Goal: Task Accomplishment & Management: Complete application form

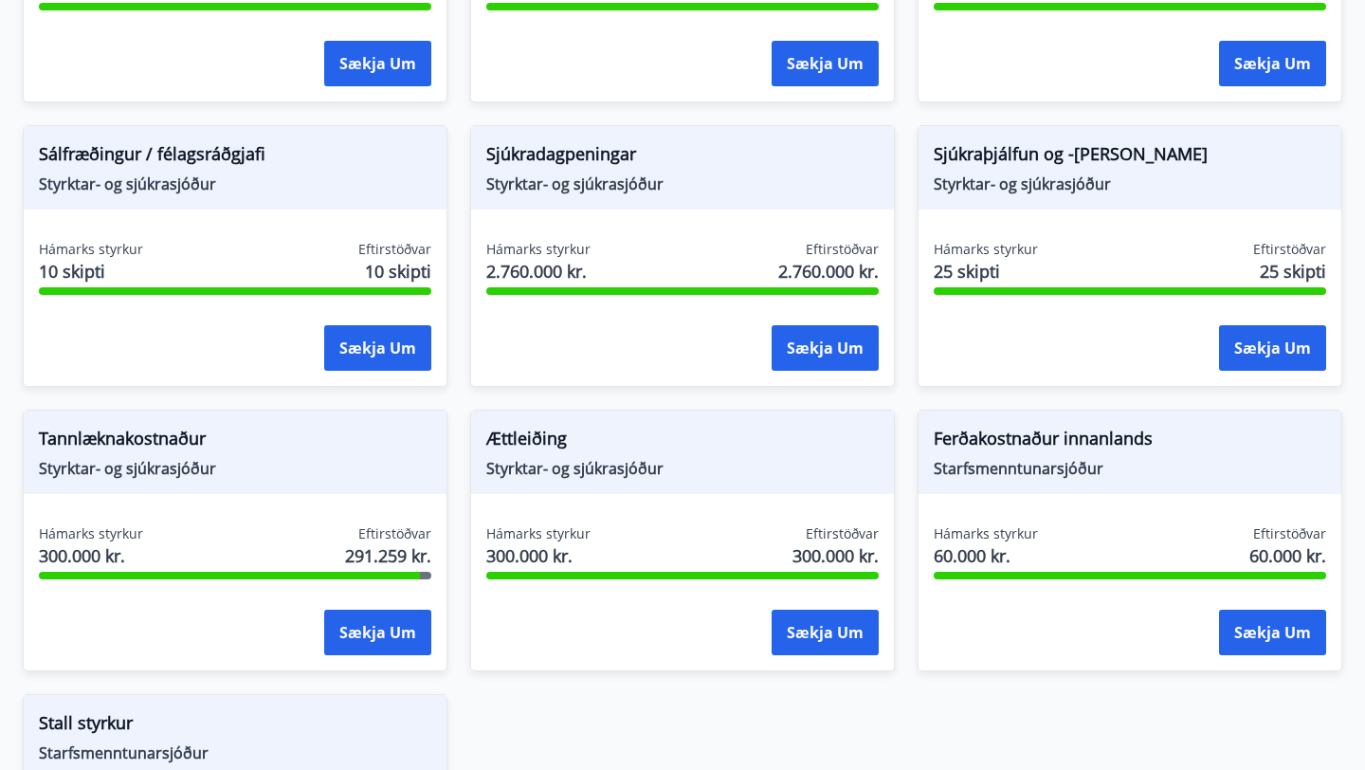
scroll to position [1433, 0]
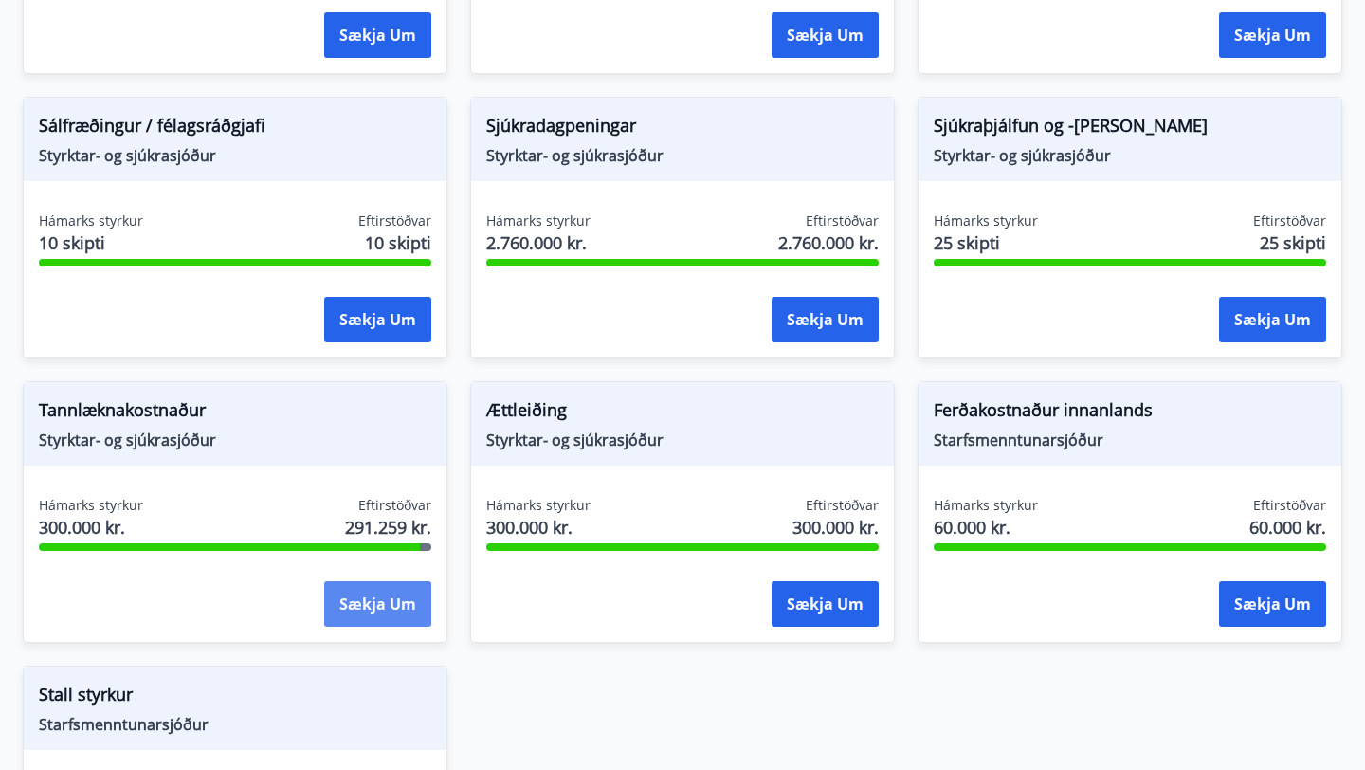
click at [361, 589] on button "Sækja um" at bounding box center [377, 603] width 107 height 45
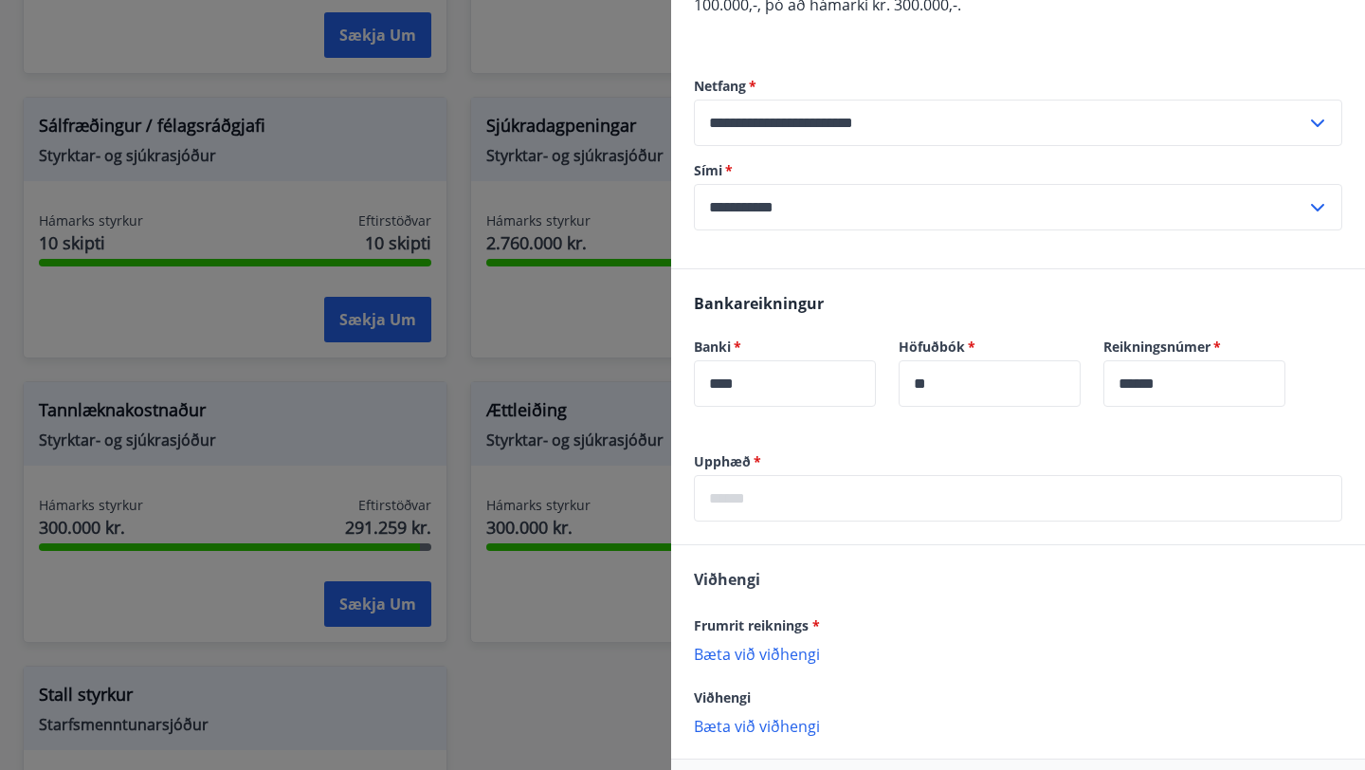
scroll to position [335, 0]
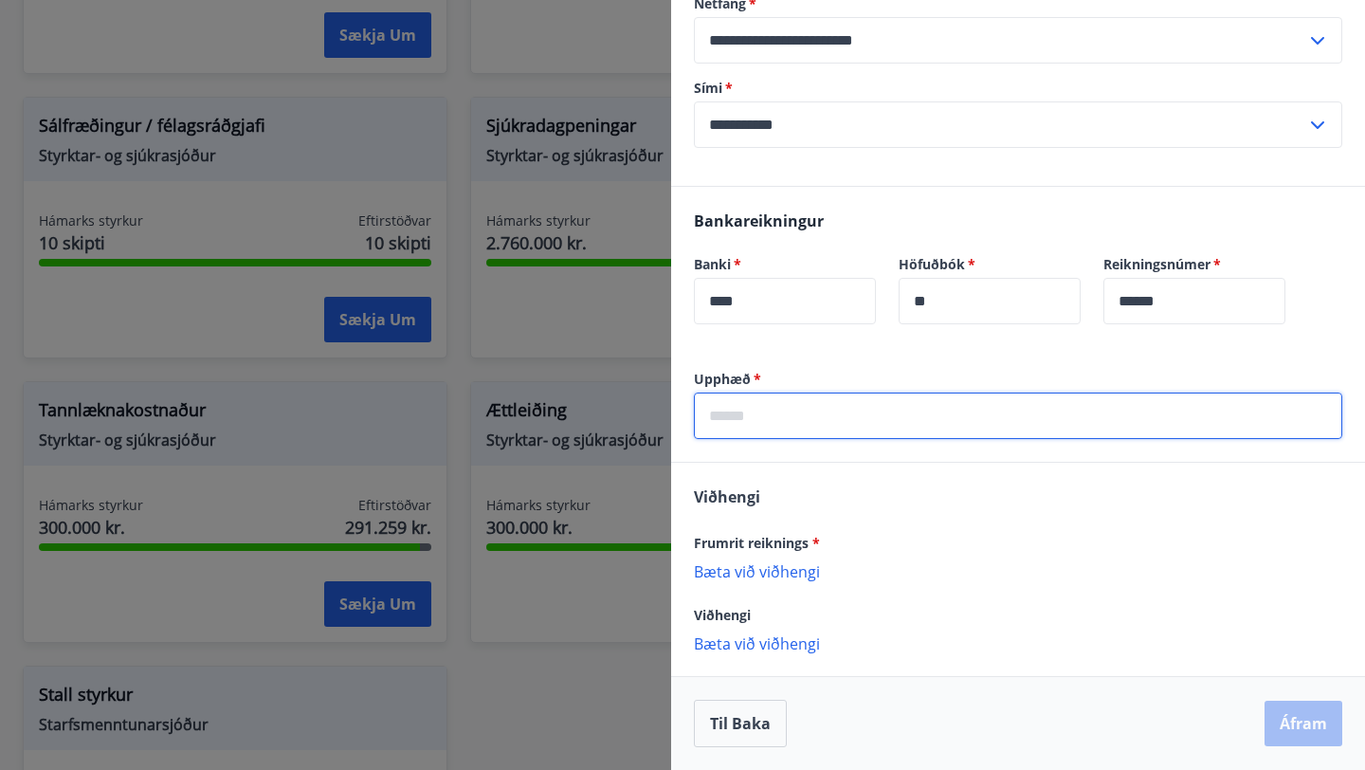
click at [772, 414] on input "text" at bounding box center [1018, 415] width 648 height 46
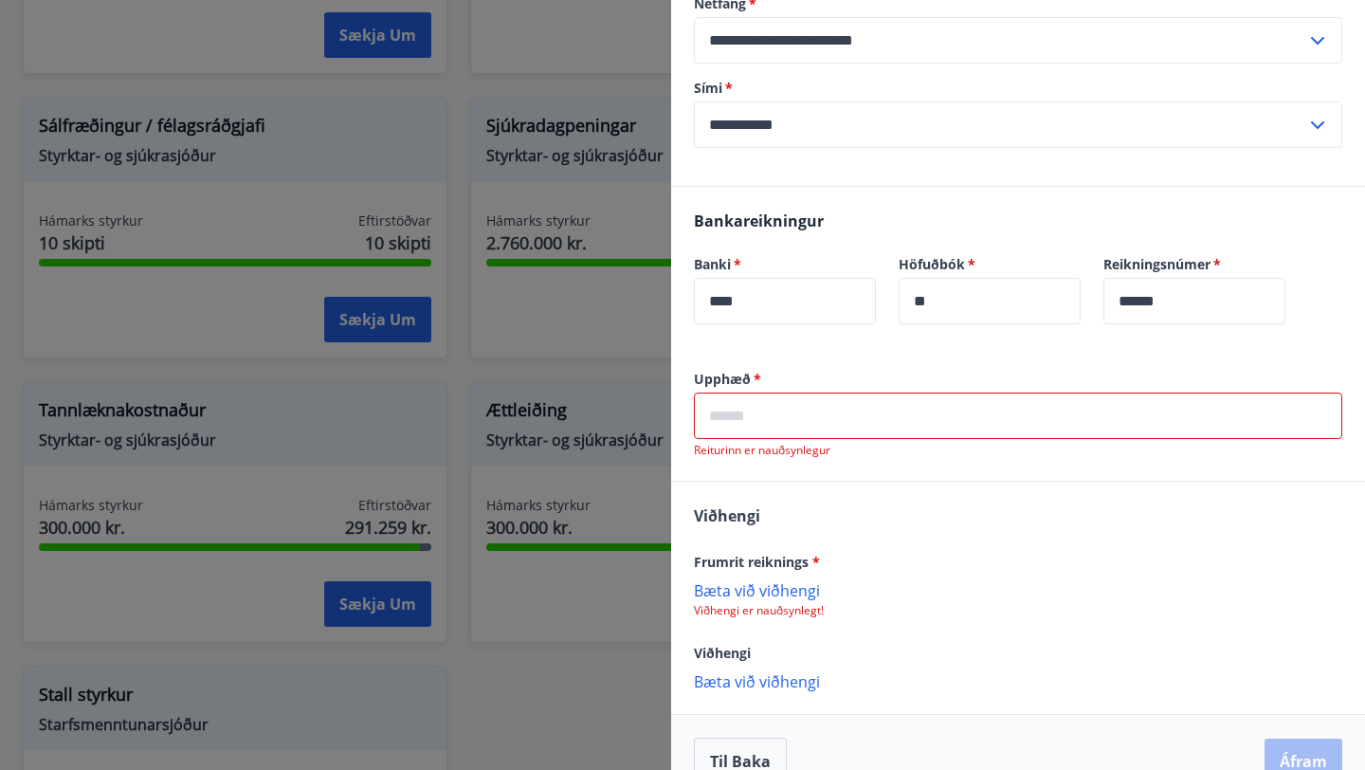
click at [854, 437] on input "text" at bounding box center [1018, 415] width 648 height 46
click at [724, 538] on div "[PERSON_NAME] reiknings * [PERSON_NAME] við viðhengi Viðhengi er nauðsynlegt! V…" at bounding box center [1018, 596] width 694 height 231
click at [747, 592] on p "Bæta við viðhengi" at bounding box center [1018, 589] width 648 height 19
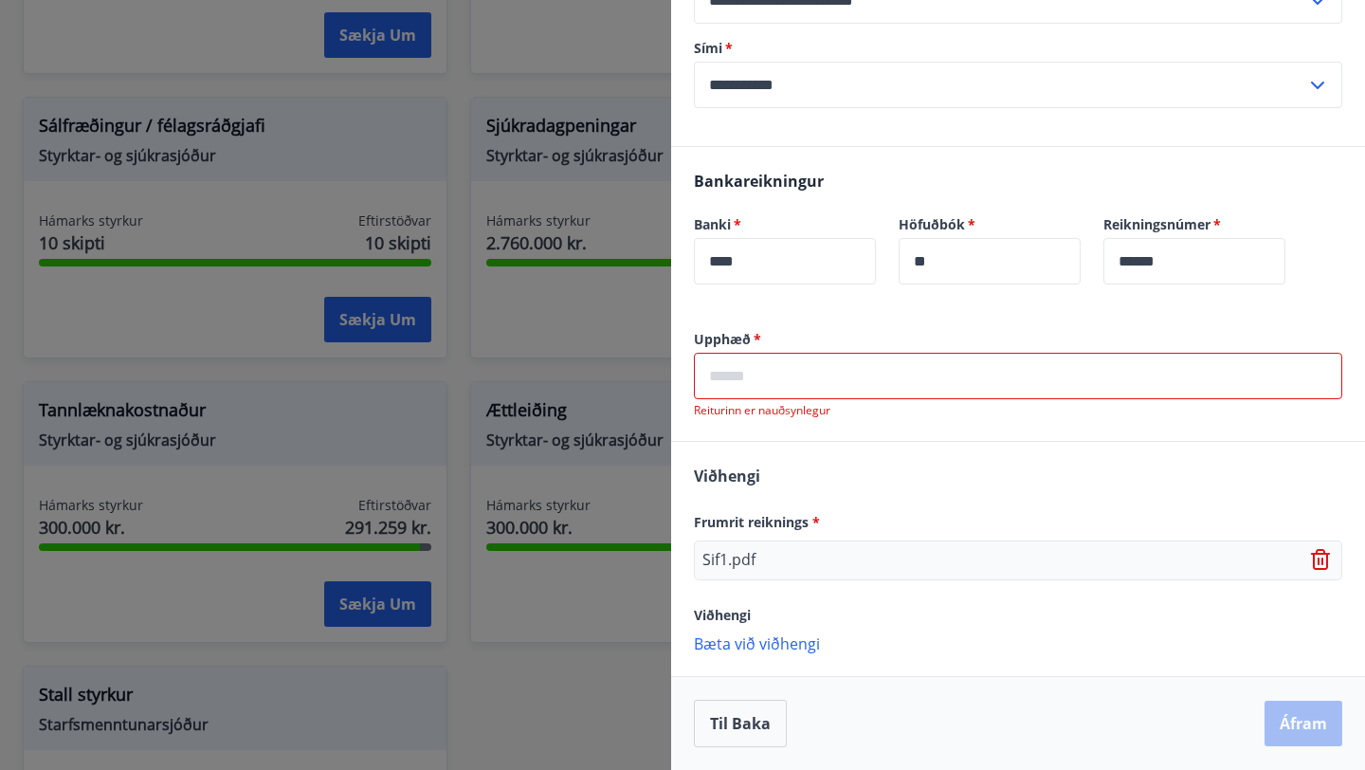
click at [762, 645] on p "Bæta við viðhengi" at bounding box center [1018, 642] width 648 height 19
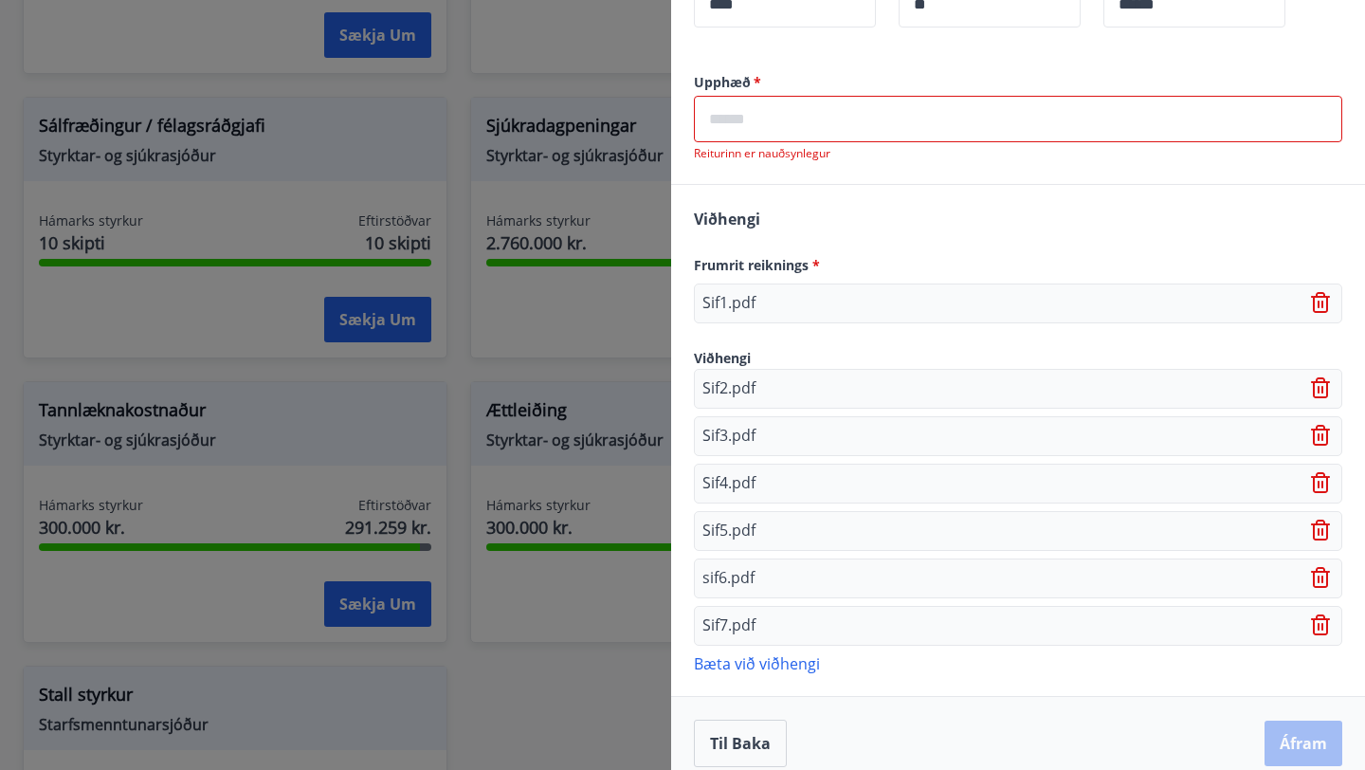
scroll to position [651, 0]
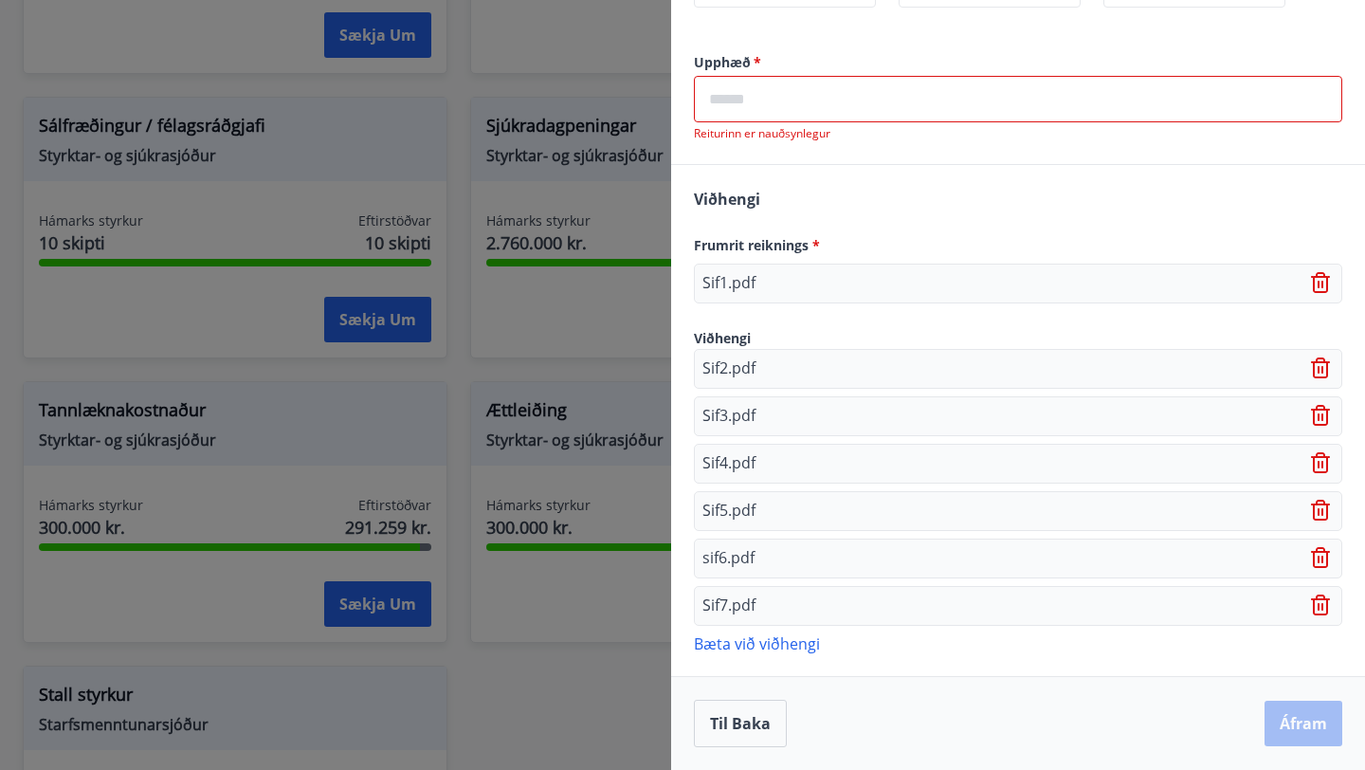
click at [726, 641] on p "Bæta við viðhengi" at bounding box center [1018, 642] width 648 height 19
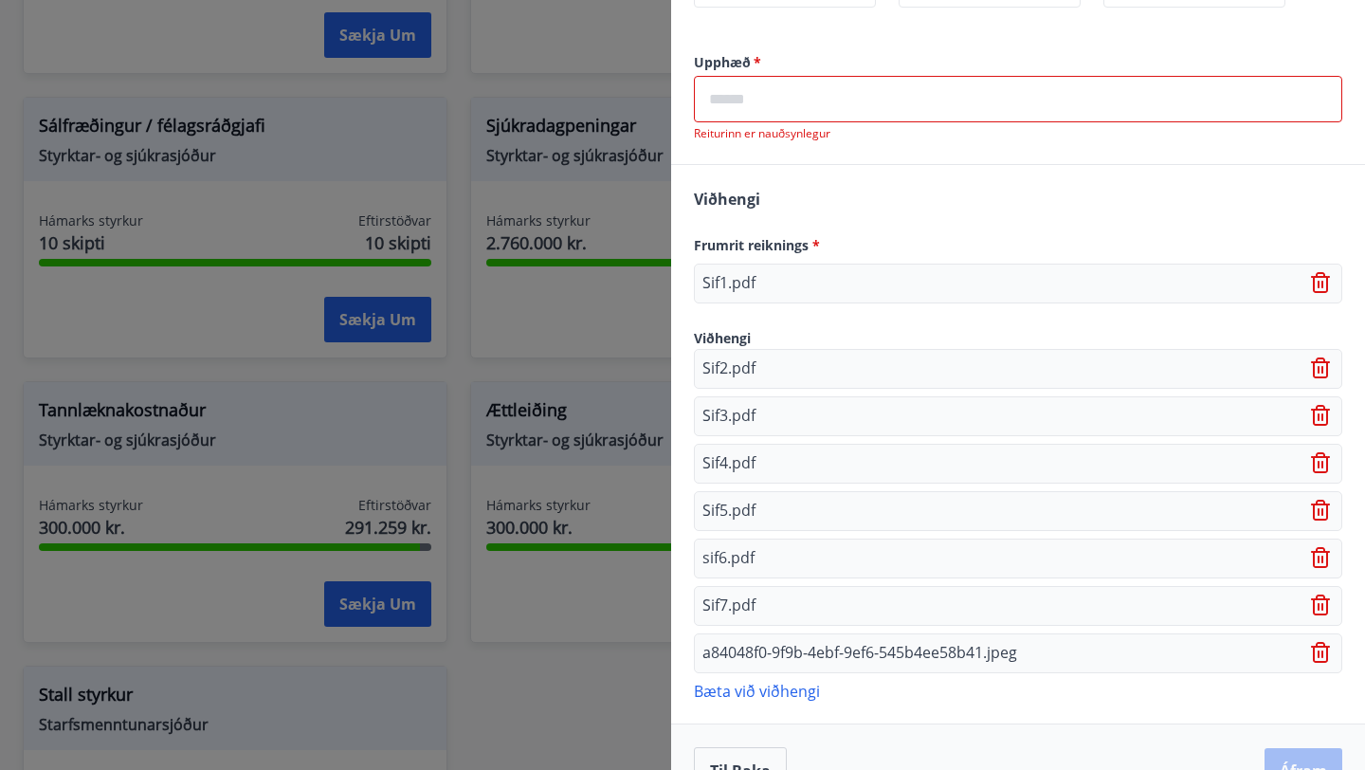
click at [760, 100] on input "text" at bounding box center [1018, 99] width 648 height 46
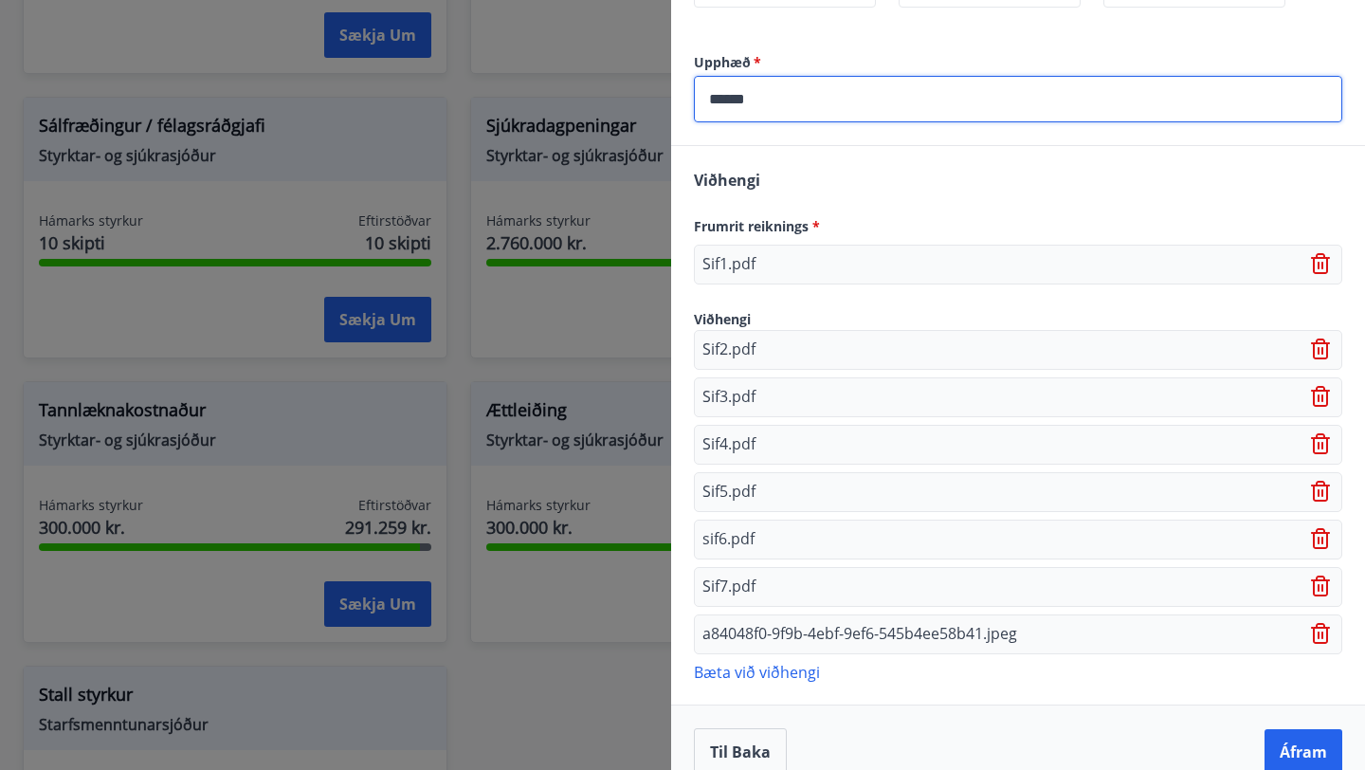
scroll to position [679, 0]
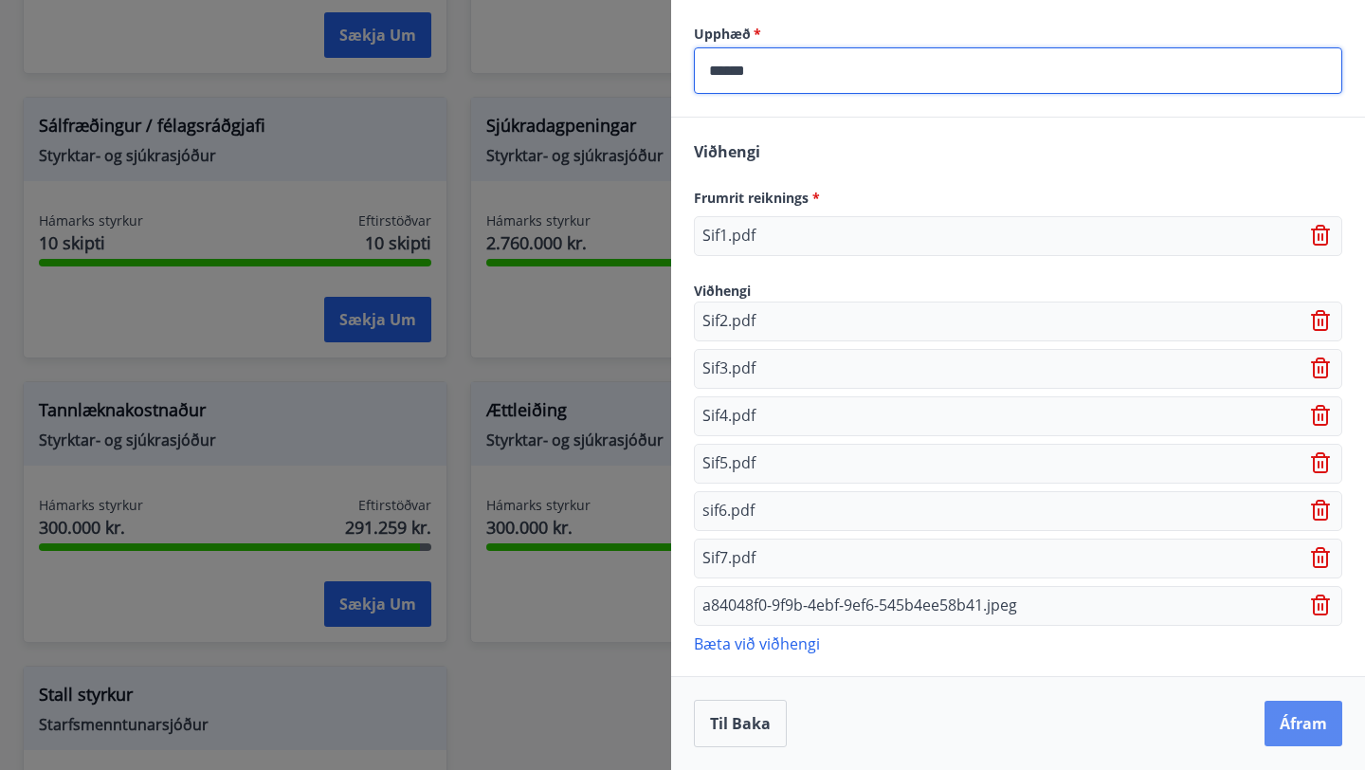
type input "******"
click at [1311, 736] on button "Áfram" at bounding box center [1303, 722] width 78 height 45
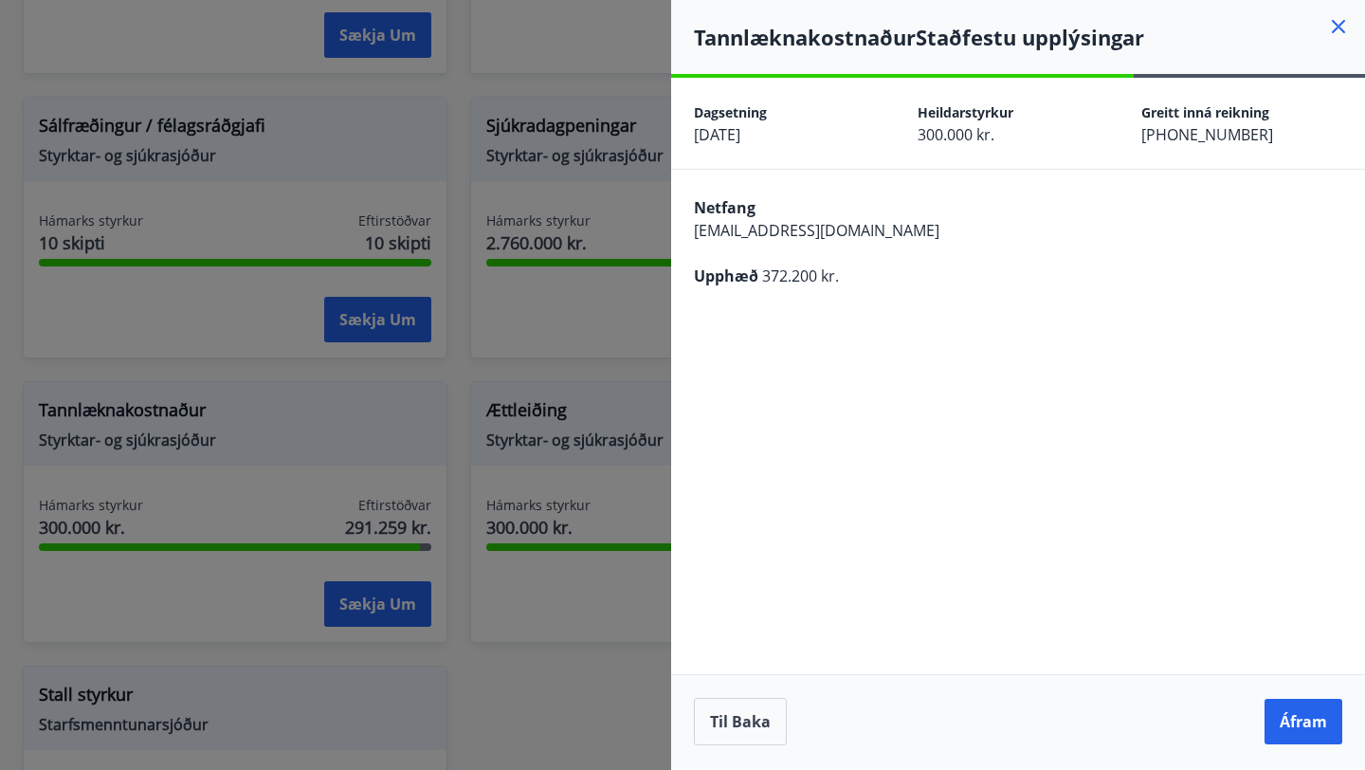
scroll to position [0, 0]
click at [1299, 709] on button "Áfram" at bounding box center [1303, 720] width 78 height 45
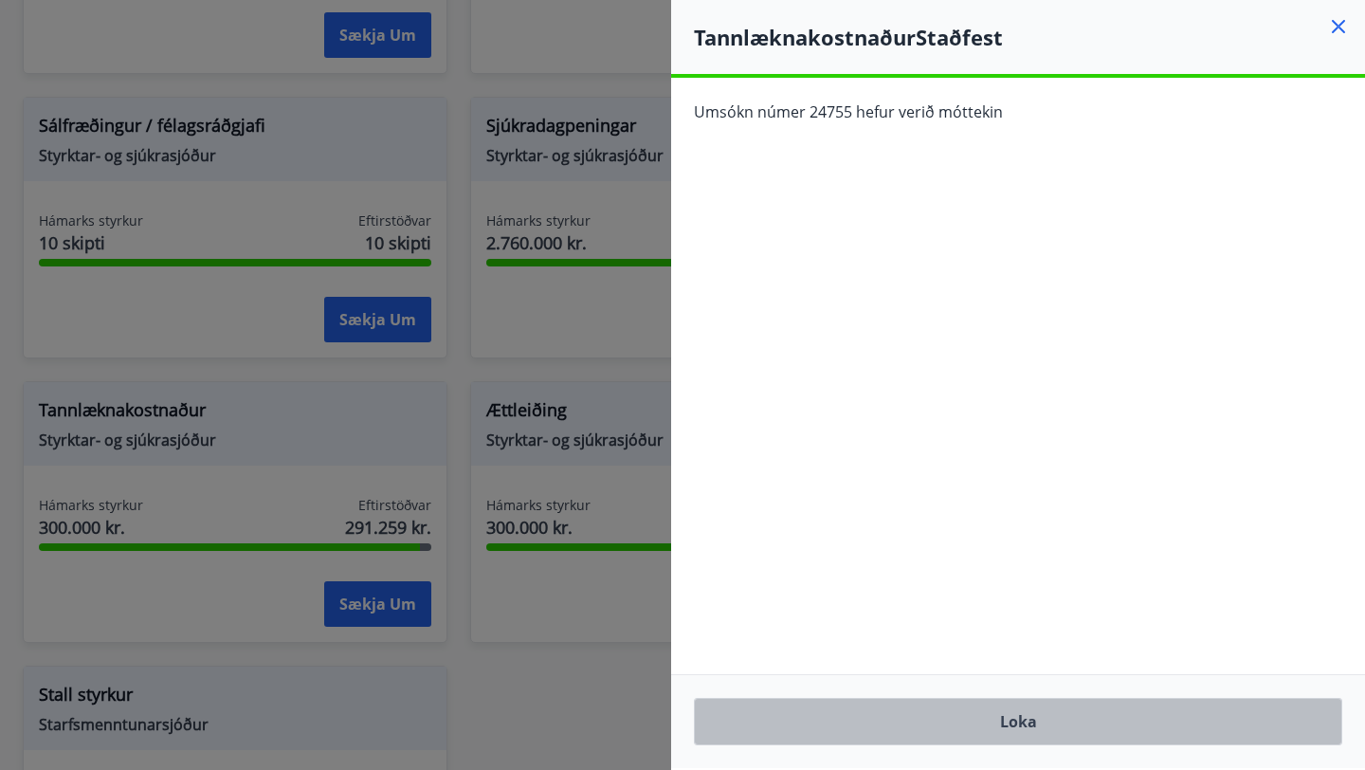
click at [1008, 741] on button "Loka" at bounding box center [1018, 720] width 648 height 47
